Goal: Task Accomplishment & Management: Complete application form

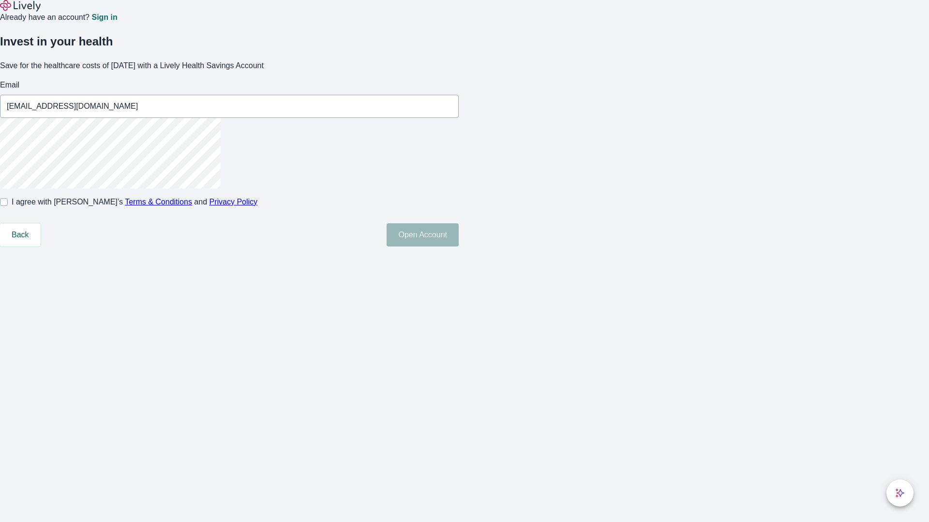
click at [8, 206] on input "I agree with Lively’s Terms & Conditions and Privacy Policy" at bounding box center [4, 202] width 8 height 8
checkbox input "true"
click at [459, 247] on button "Open Account" at bounding box center [423, 234] width 72 height 23
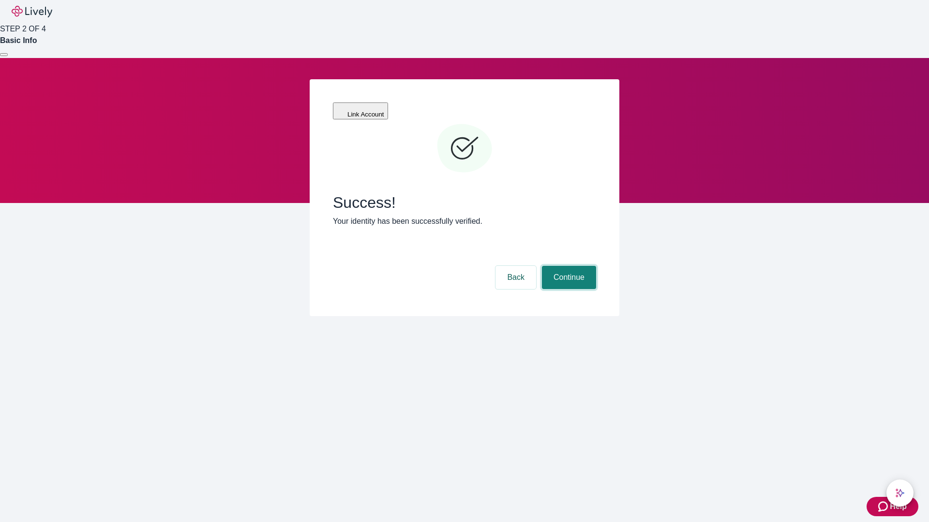
click at [567, 266] on button "Continue" at bounding box center [569, 277] width 54 height 23
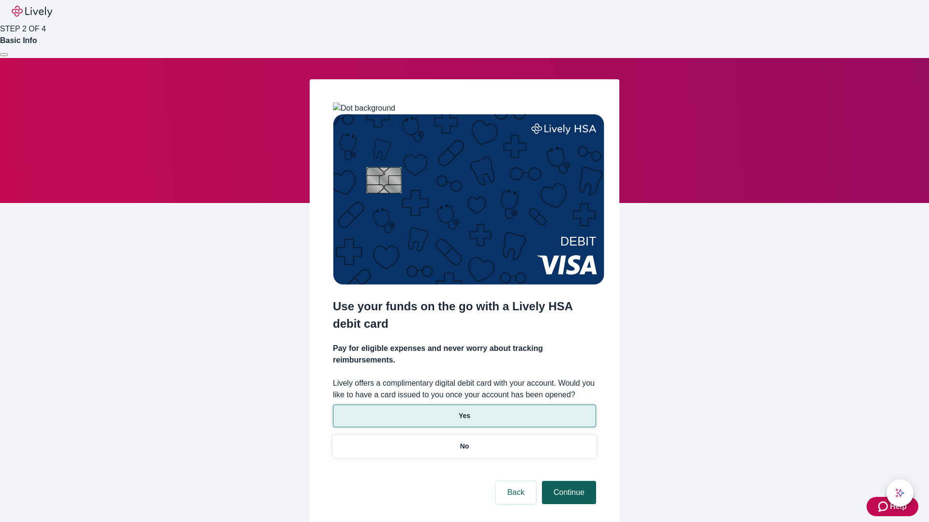
click at [464, 442] on p "No" at bounding box center [464, 447] width 9 height 10
click at [567, 481] on button "Continue" at bounding box center [569, 492] width 54 height 23
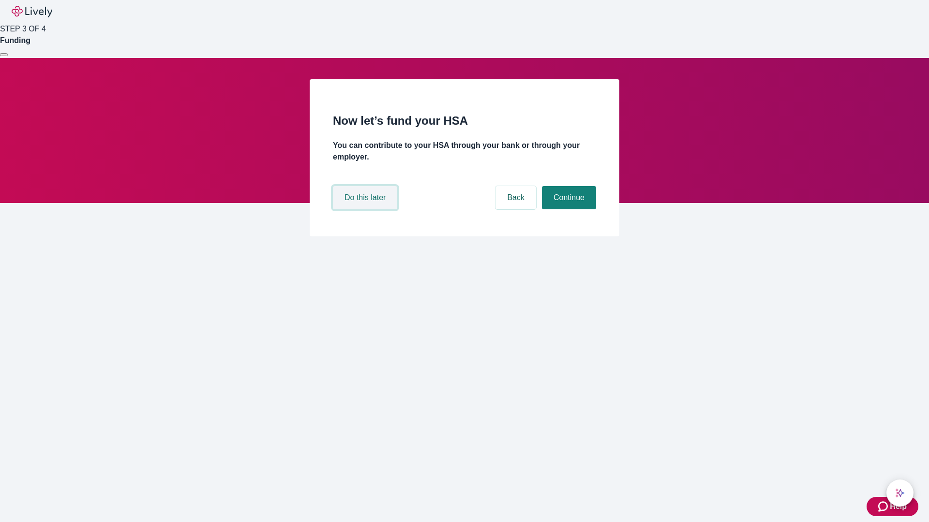
click at [366, 209] on button "Do this later" at bounding box center [365, 197] width 64 height 23
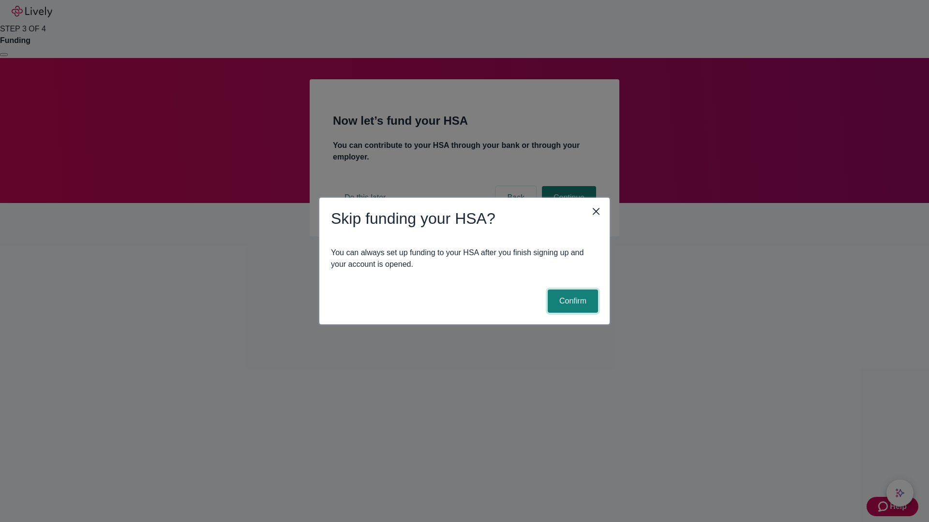
click at [571, 301] on button "Confirm" at bounding box center [573, 301] width 50 height 23
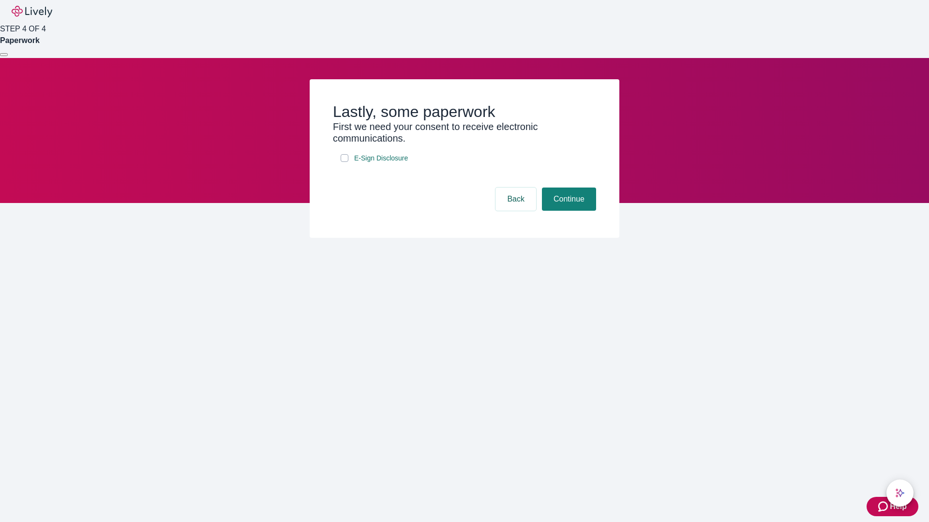
click at [344, 162] on input "E-Sign Disclosure" at bounding box center [345, 158] width 8 height 8
checkbox input "true"
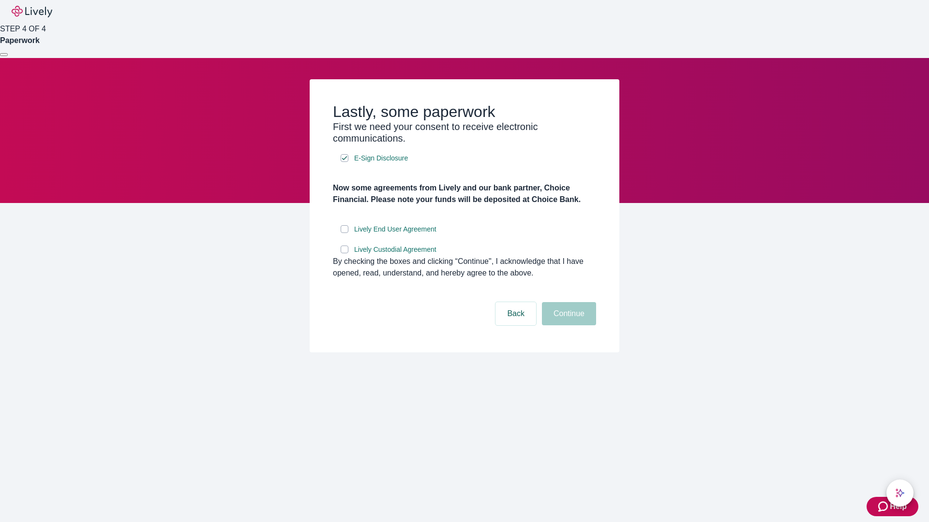
click at [344, 233] on input "Lively End User Agreement" at bounding box center [345, 229] width 8 height 8
checkbox input "true"
click at [344, 253] on input "Lively Custodial Agreement" at bounding box center [345, 250] width 8 height 8
checkbox input "true"
click at [567, 326] on button "Continue" at bounding box center [569, 313] width 54 height 23
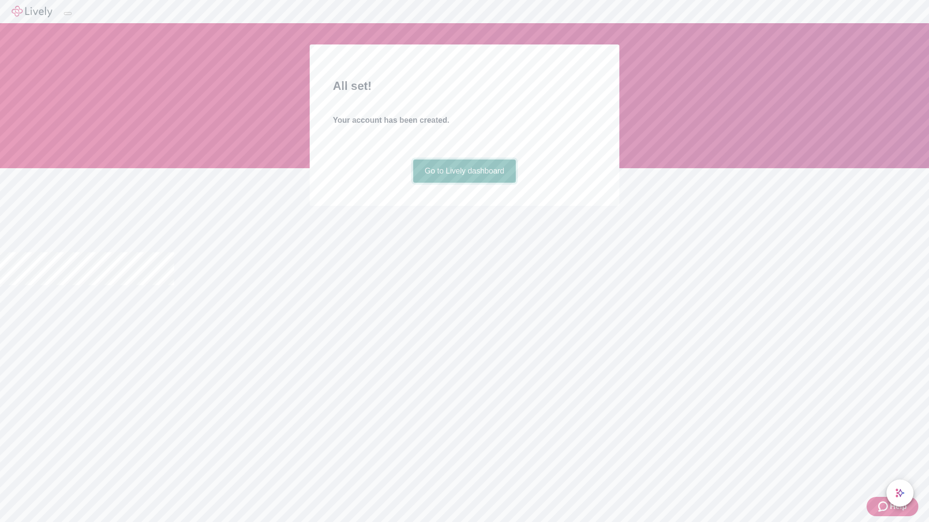
click at [464, 183] on link "Go to Lively dashboard" at bounding box center [464, 171] width 103 height 23
